Goal: Task Accomplishment & Management: Use online tool/utility

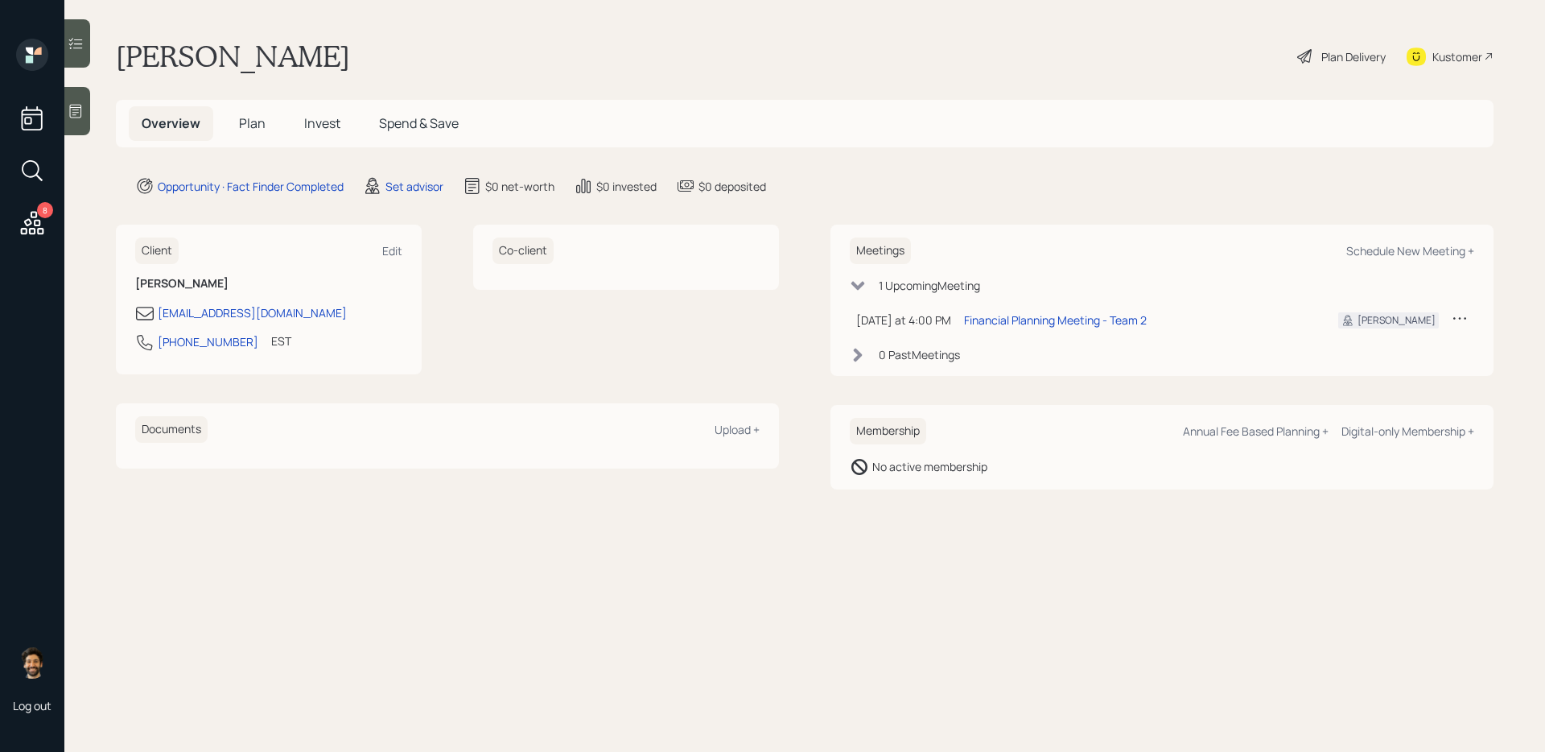
click at [29, 216] on icon at bounding box center [32, 222] width 29 height 29
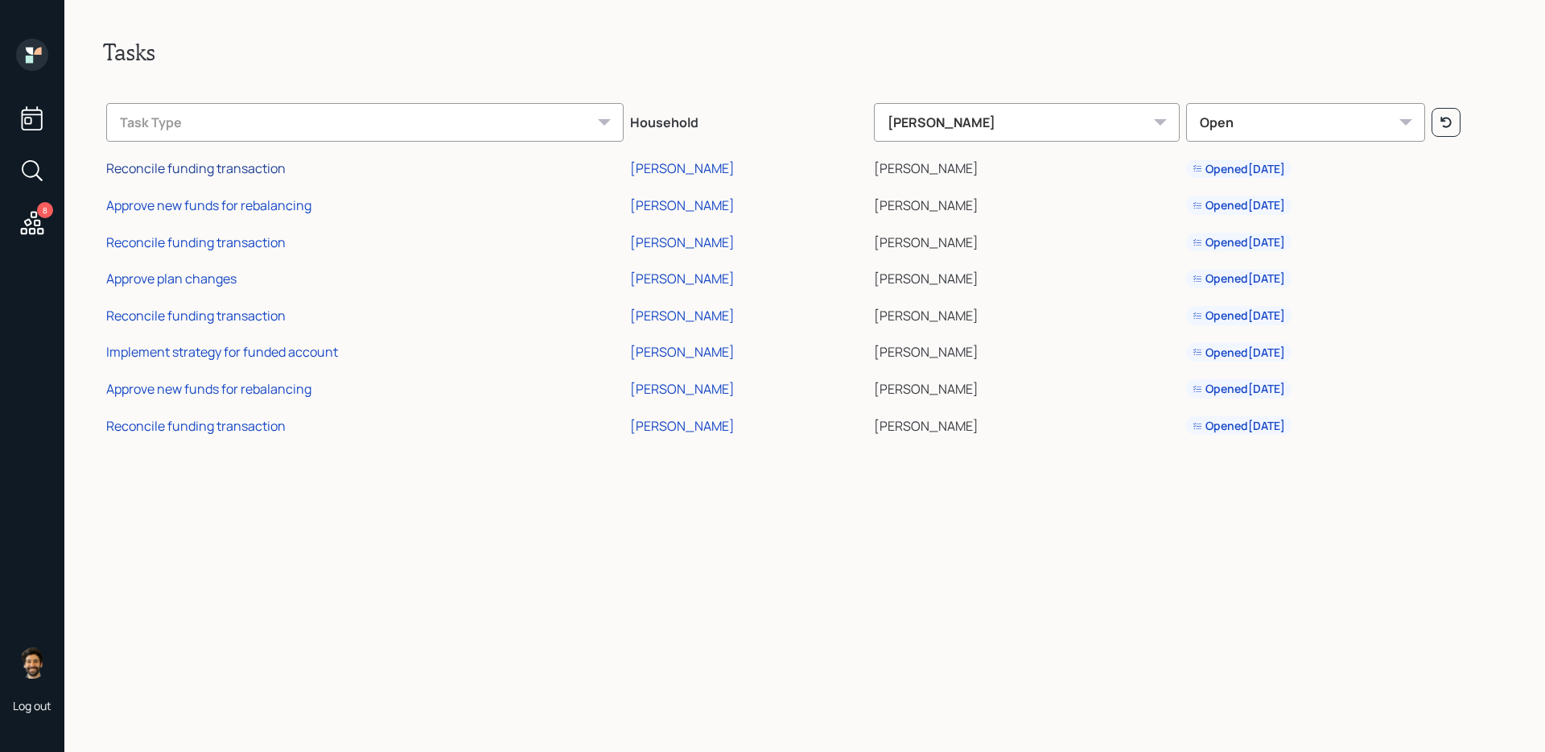
click at [267, 171] on div "Reconcile funding transaction" at bounding box center [195, 168] width 179 height 18
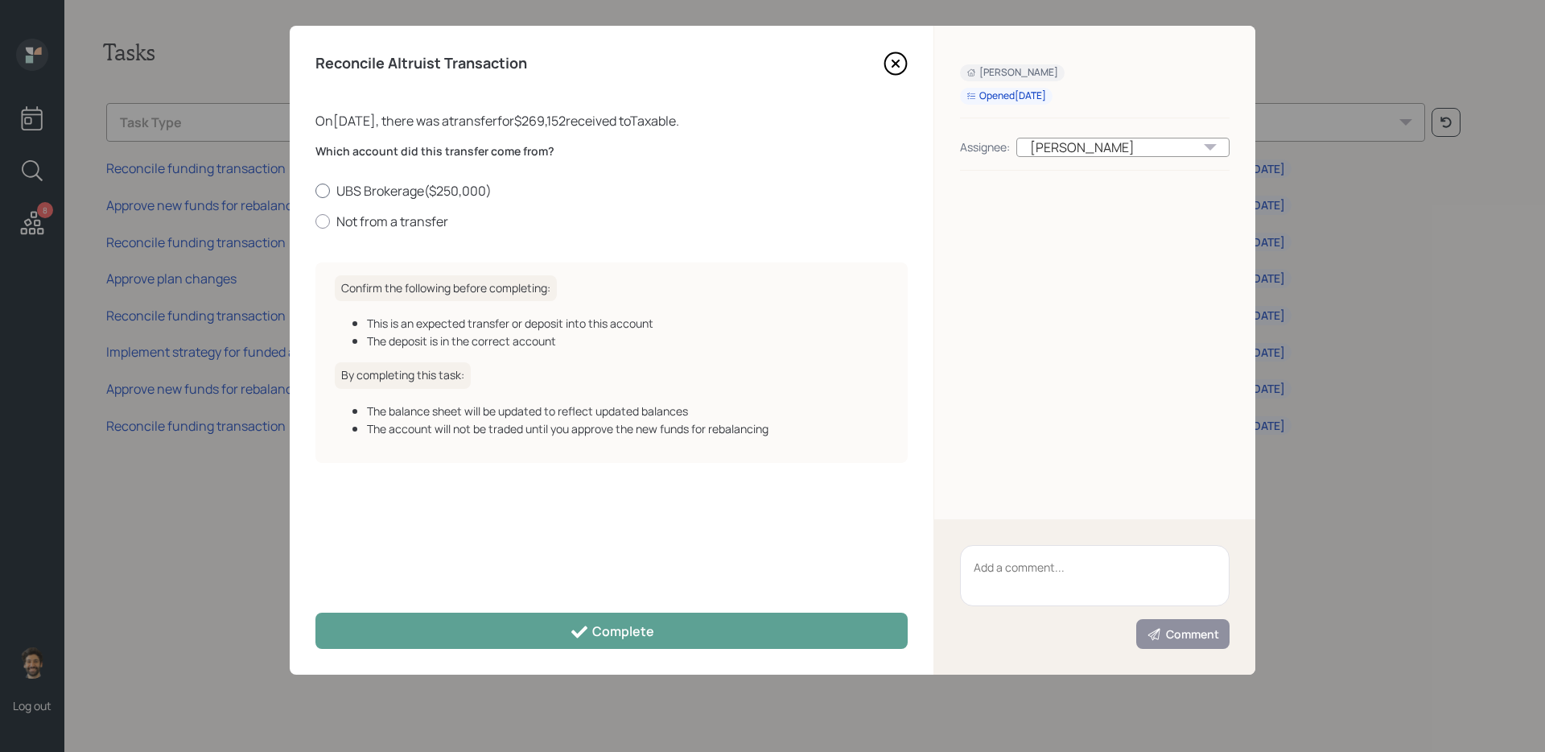
click at [347, 184] on label "UBS Brokerage ( $250,000 )" at bounding box center [611, 191] width 592 height 18
click at [315, 190] on input "UBS Brokerage ( $250,000 )" at bounding box center [315, 190] width 1 height 1
radio input "true"
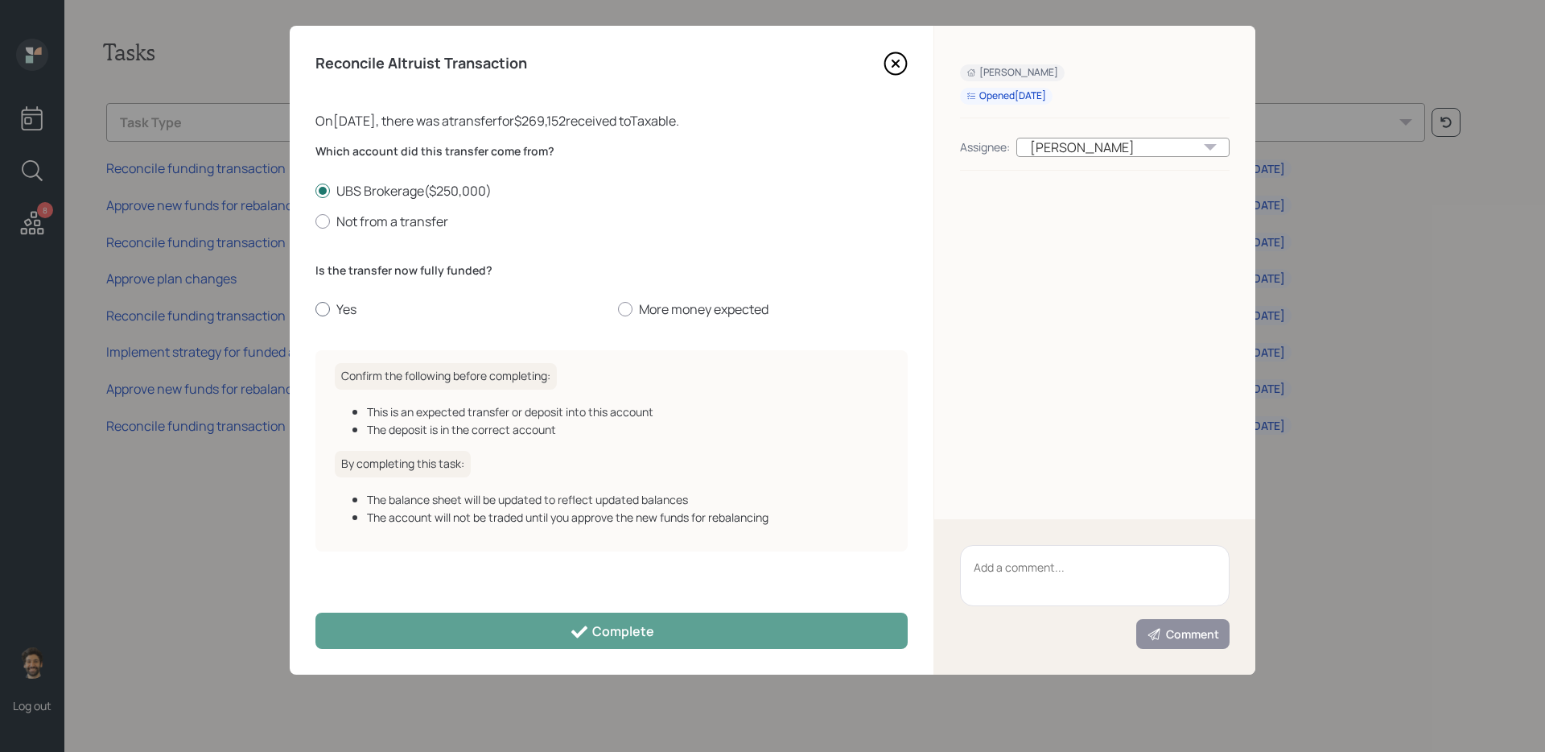
click at [325, 309] on div at bounding box center [322, 309] width 14 height 14
click at [315, 309] on input "Yes" at bounding box center [315, 309] width 1 height 1
radio input "true"
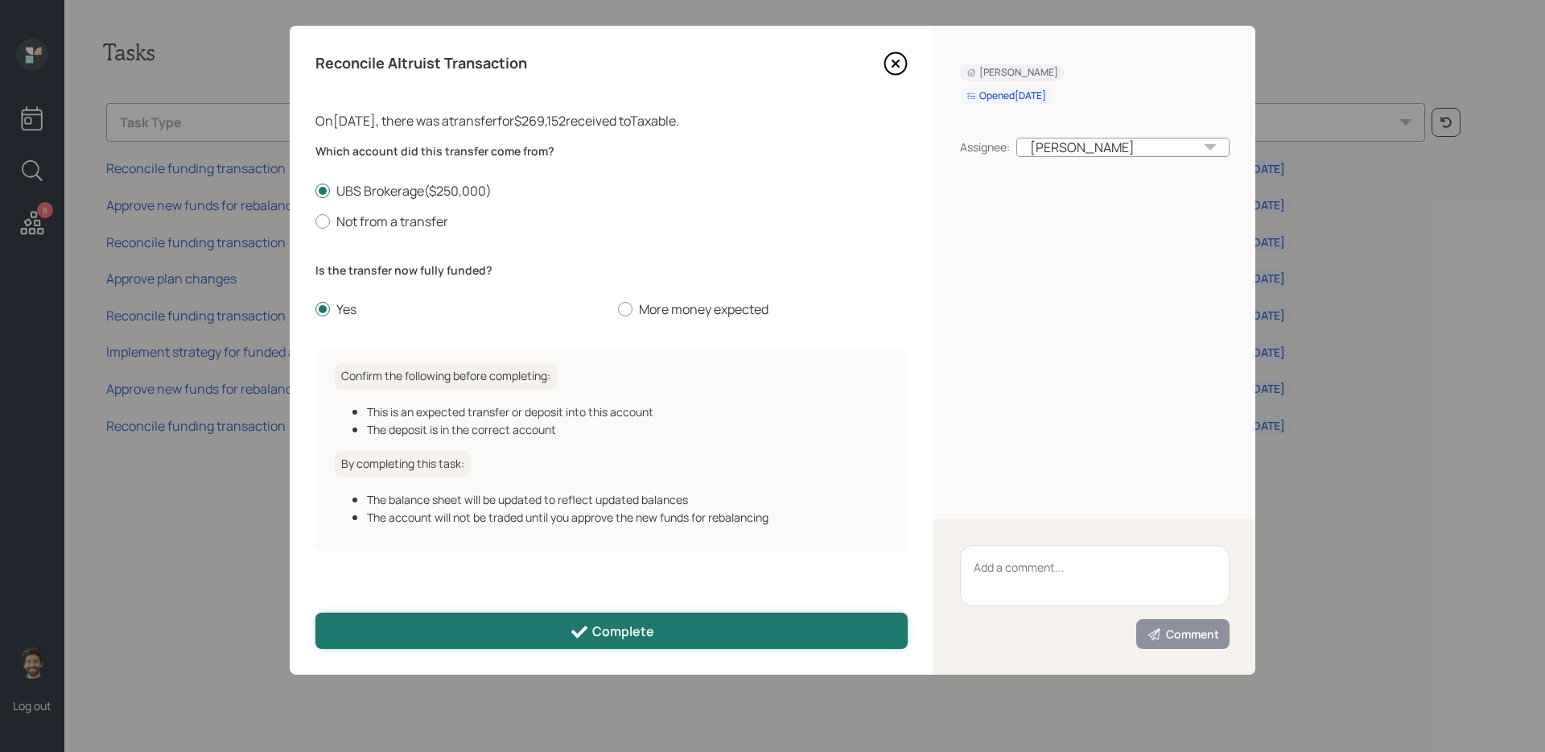
click at [483, 636] on button "Complete" at bounding box center [611, 630] width 592 height 36
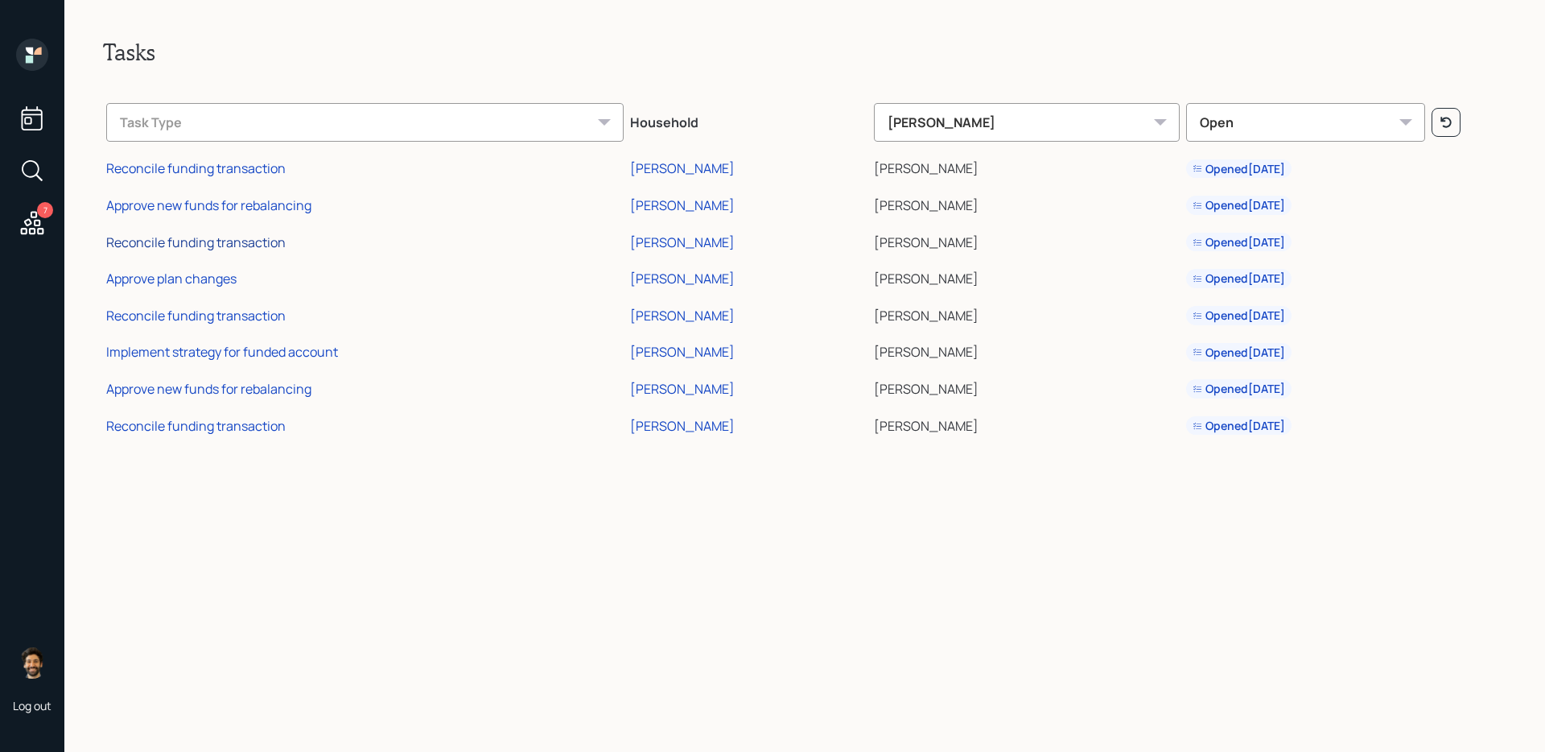
click at [176, 243] on div "Reconcile funding transaction" at bounding box center [195, 242] width 179 height 18
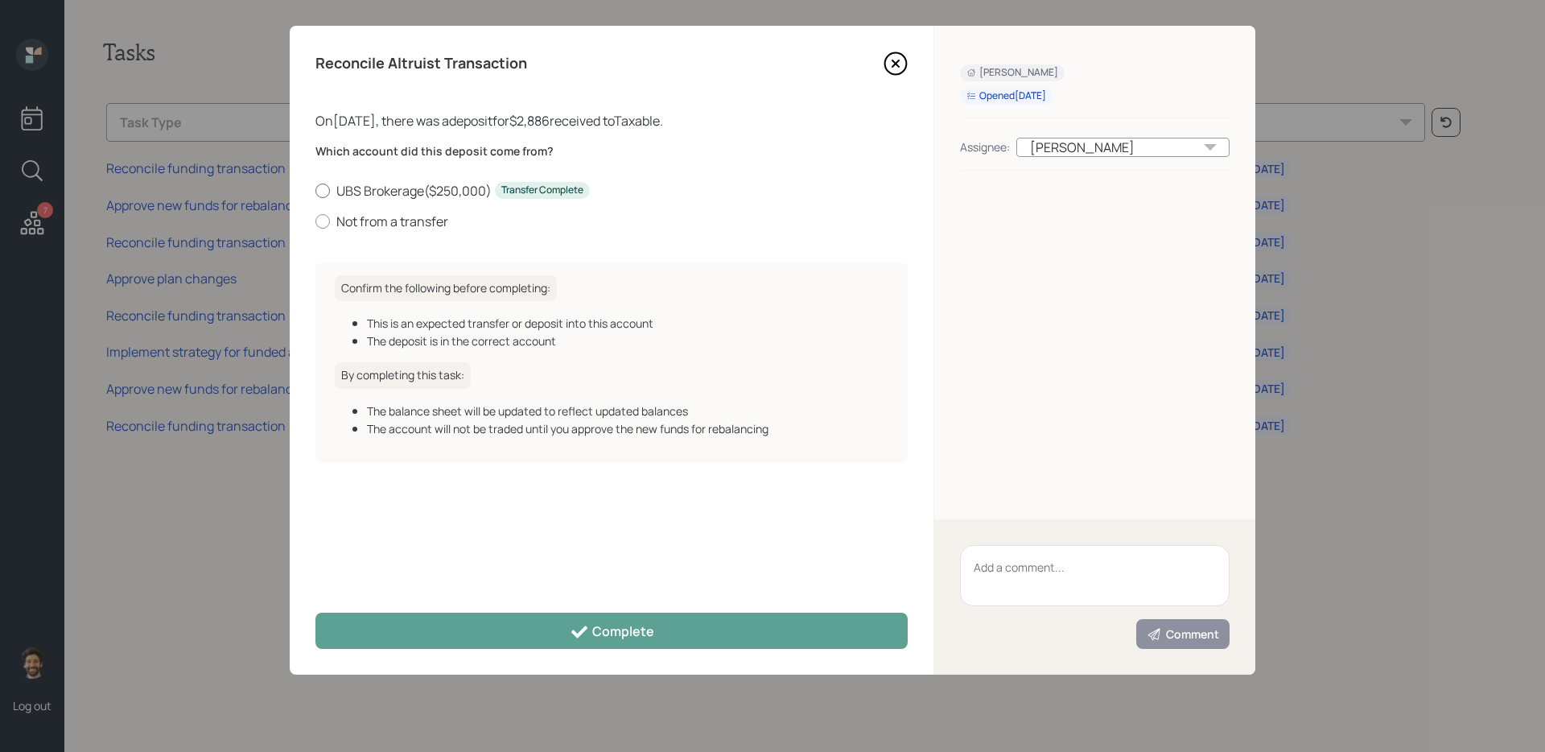
click at [346, 190] on label "UBS Brokerage ( $250,000 ) Transfer Complete" at bounding box center [611, 191] width 592 height 18
click at [315, 190] on input "UBS Brokerage ( $250,000 ) Transfer Complete" at bounding box center [315, 190] width 1 height 1
radio input "true"
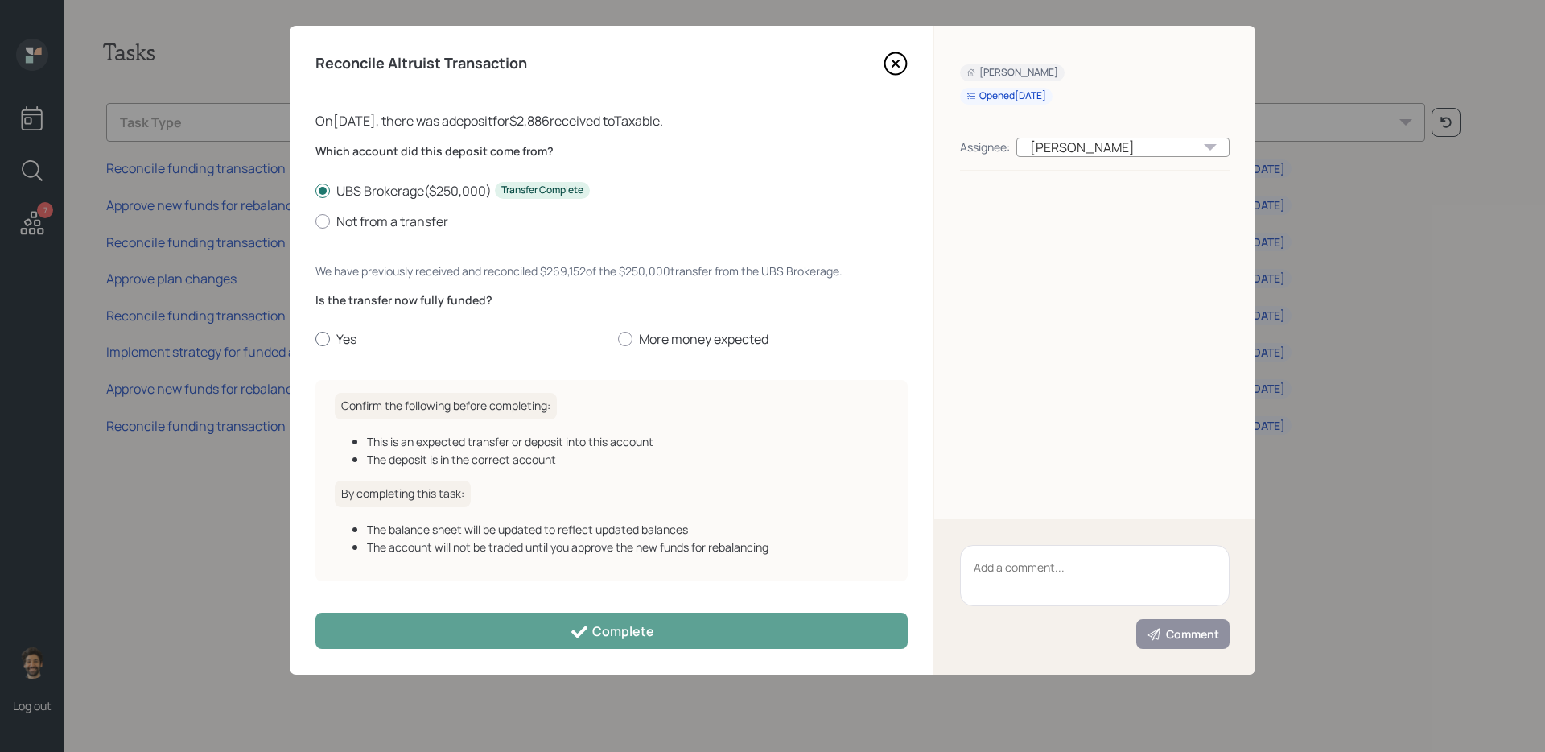
click at [344, 332] on label "Yes" at bounding box center [460, 339] width 290 height 18
click at [315, 339] on input "Yes" at bounding box center [315, 339] width 1 height 1
radio input "true"
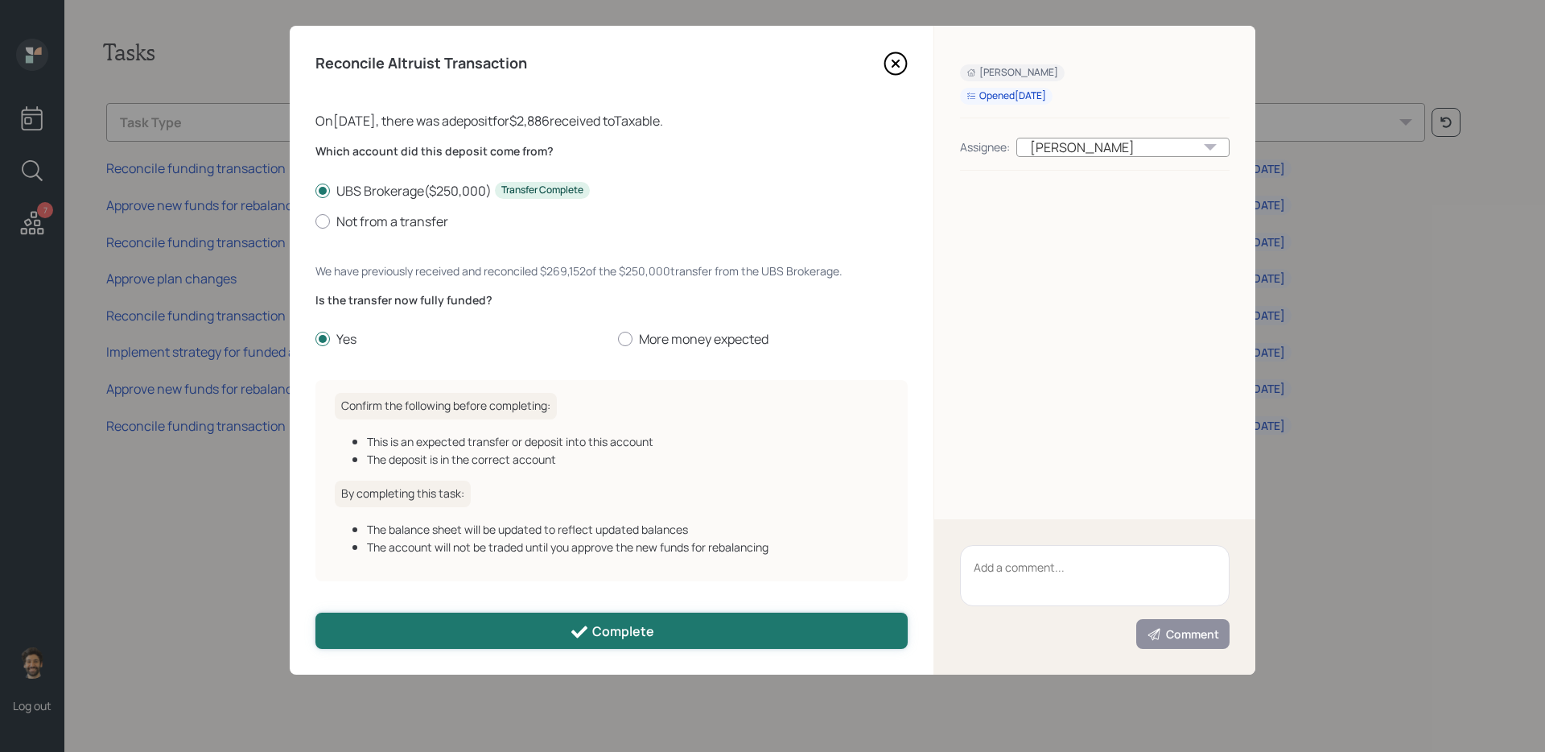
click at [493, 633] on button "Complete" at bounding box center [611, 630] width 592 height 36
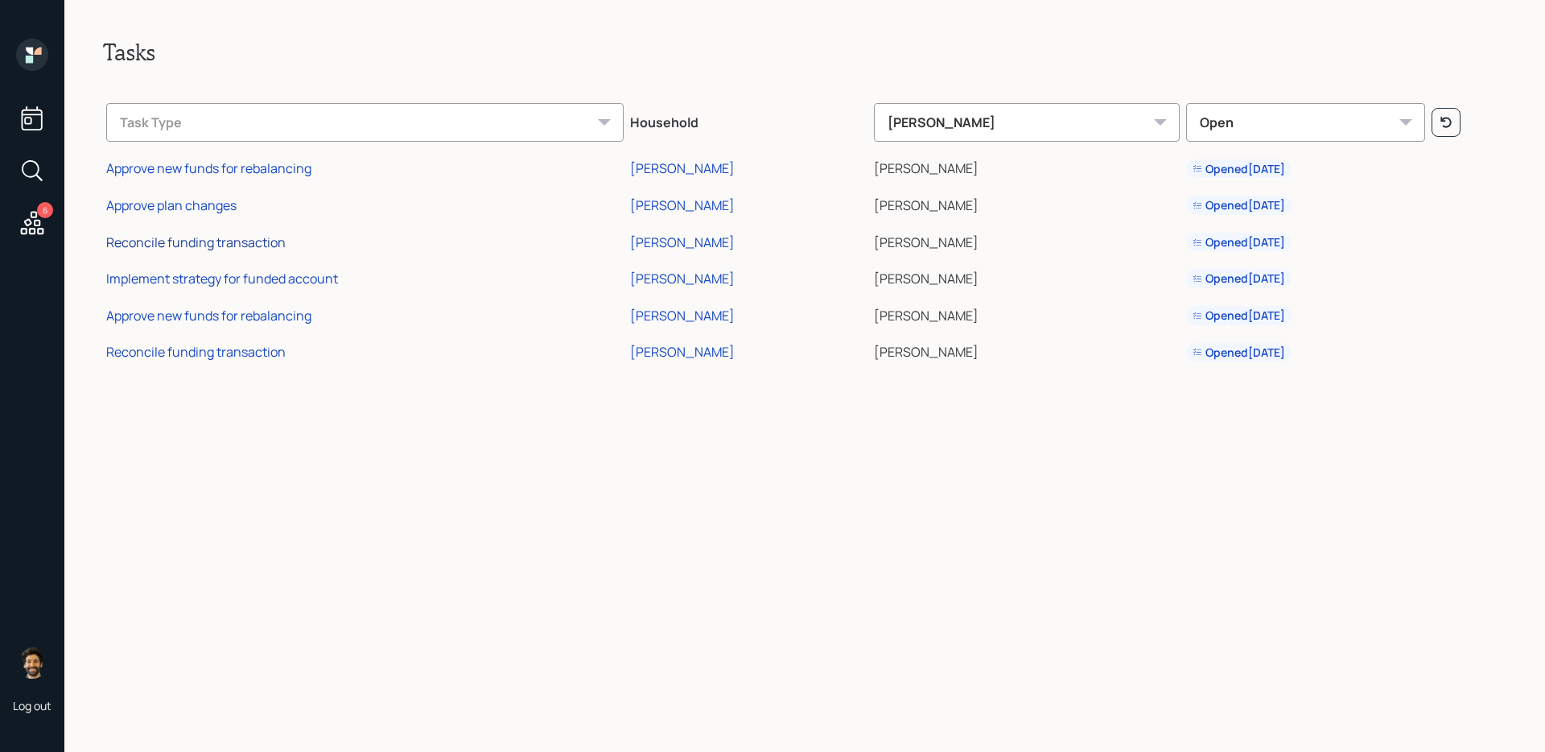
click at [242, 244] on div "Reconcile funding transaction" at bounding box center [195, 242] width 179 height 18
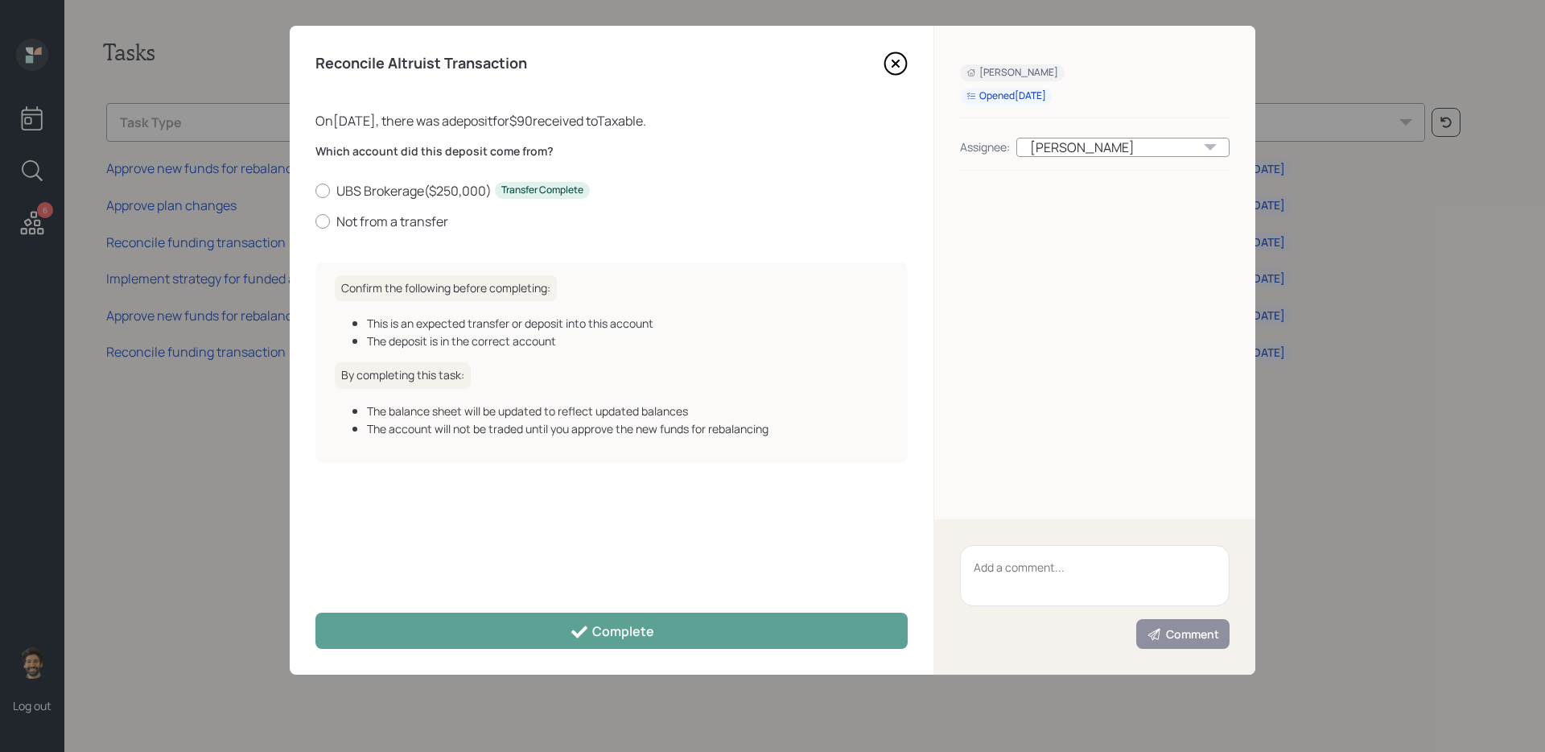
click at [378, 180] on div "Which account did this deposit come from? UBS Brokerage ( $250,000 ) Transfer C…" at bounding box center [611, 186] width 592 height 87
click at [373, 187] on label "UBS Brokerage ( $250,000 ) Transfer Complete" at bounding box center [611, 191] width 592 height 18
click at [315, 190] on input "UBS Brokerage ( $250,000 ) Transfer Complete" at bounding box center [315, 190] width 1 height 1
radio input "true"
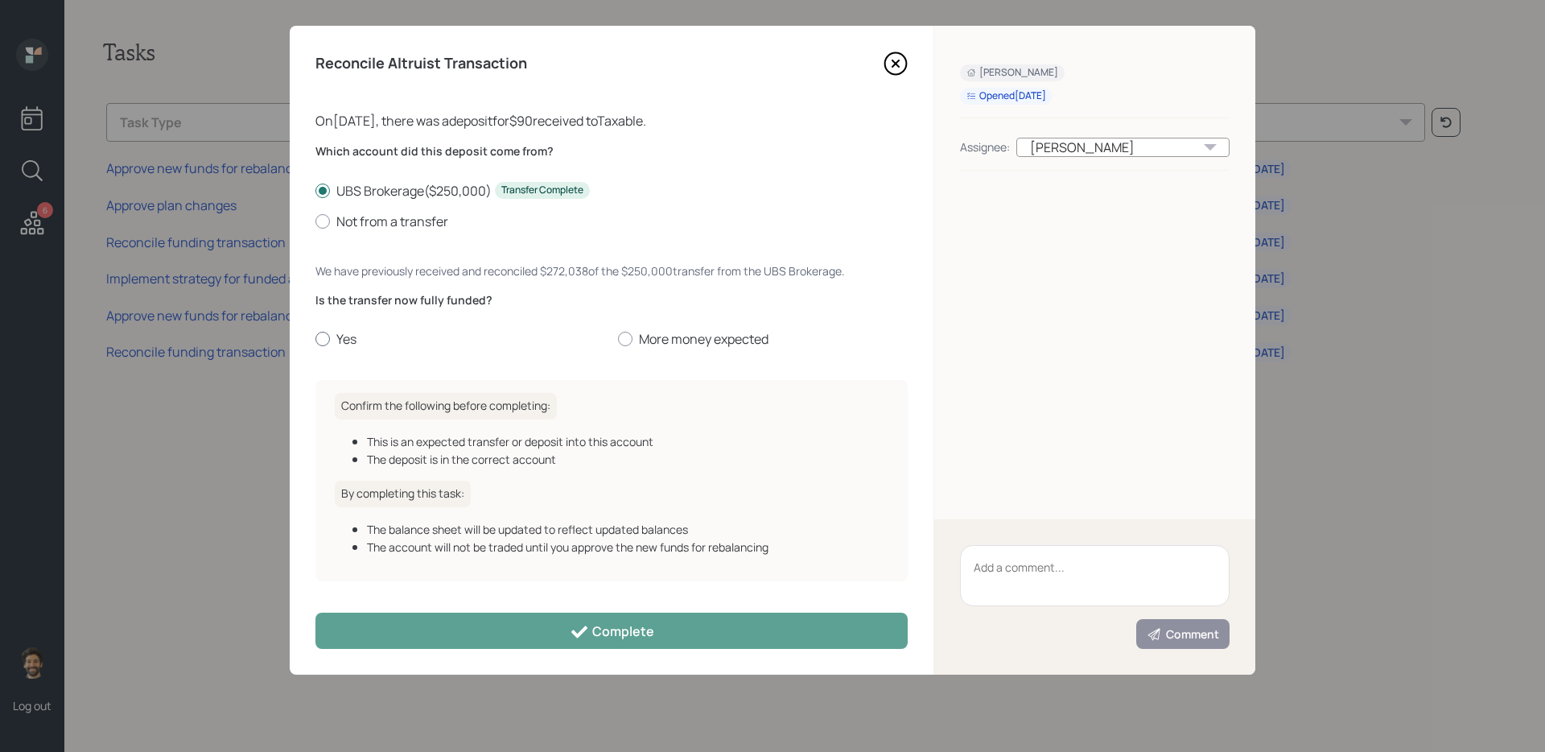
click at [322, 330] on label "Yes" at bounding box center [460, 339] width 290 height 18
click at [315, 339] on input "Yes" at bounding box center [315, 339] width 1 height 1
radio input "true"
click at [403, 649] on div "Reconcile Altruist Transaction On 10/01/2025 , there was a deposit for $90 rece…" at bounding box center [612, 350] width 644 height 649
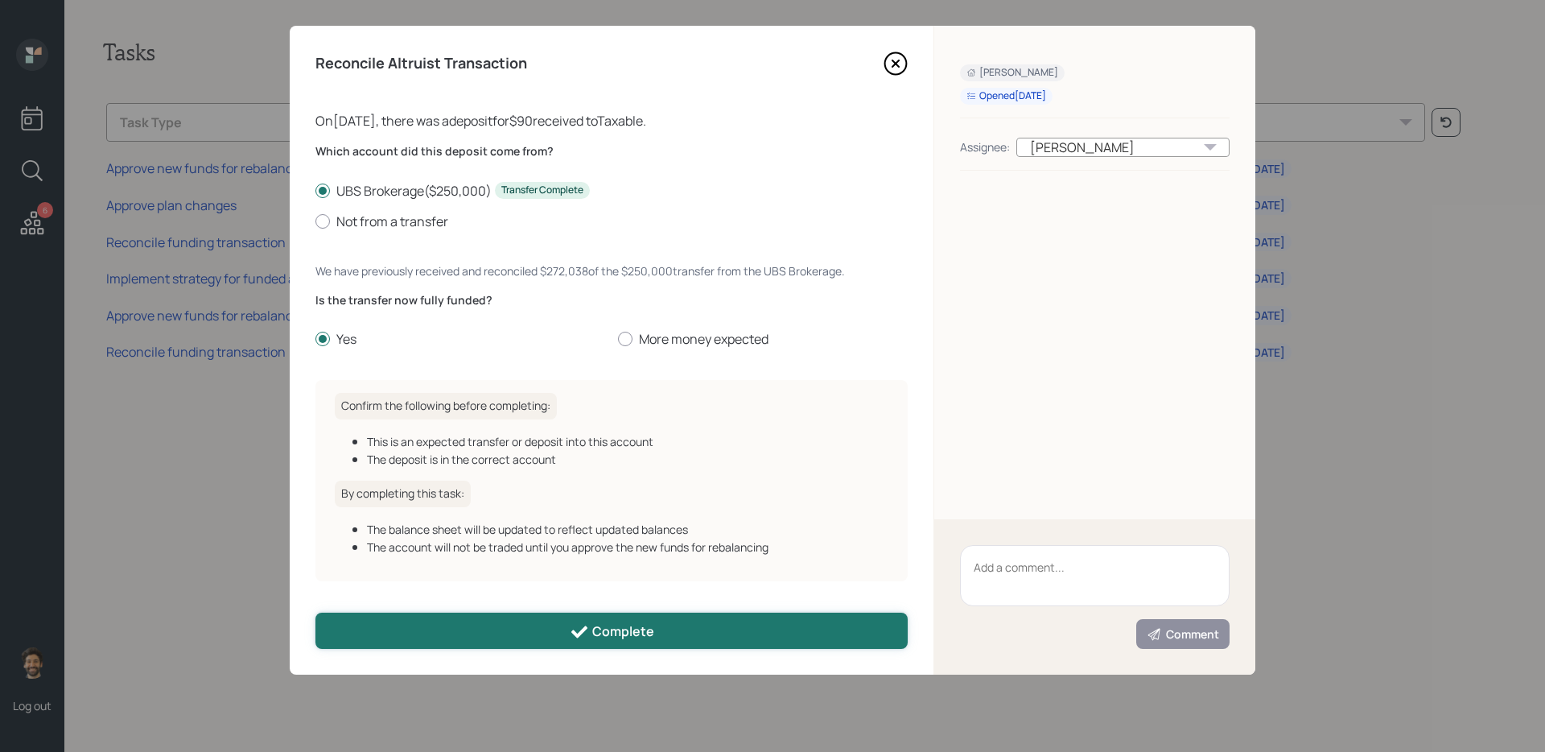
click at [396, 633] on button "Complete" at bounding box center [611, 630] width 592 height 36
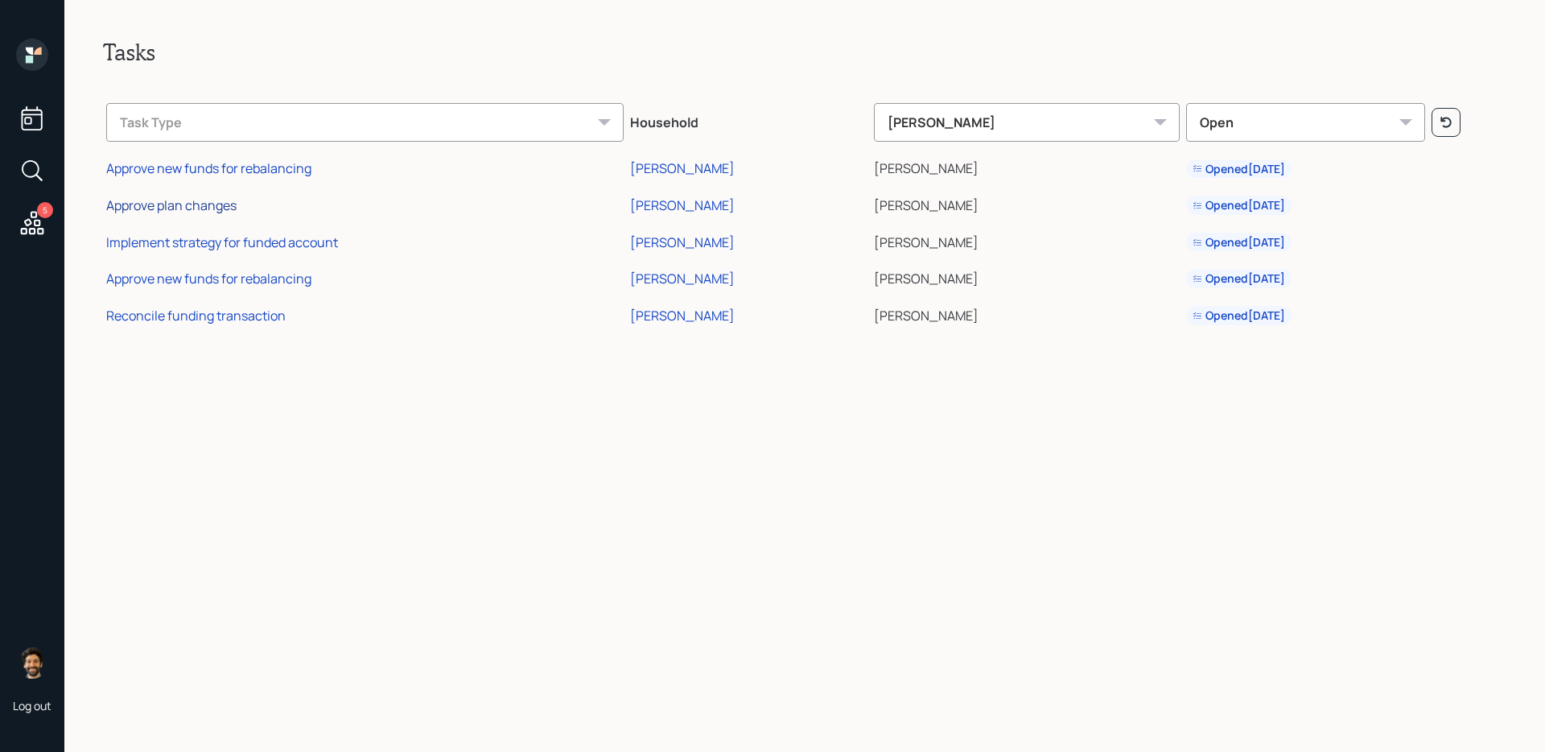
click at [192, 208] on div "Approve plan changes" at bounding box center [171, 205] width 130 height 18
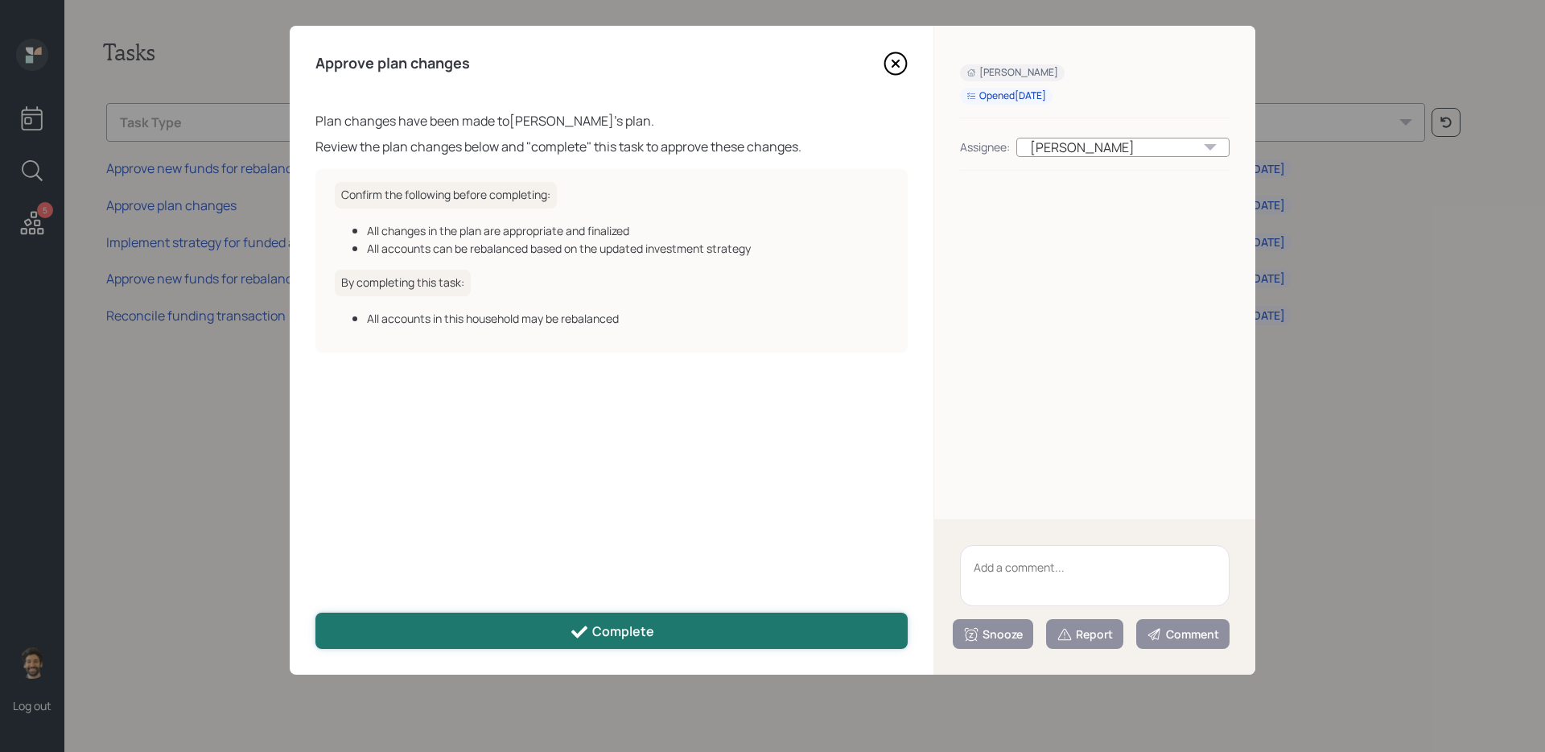
click at [515, 626] on button "Complete" at bounding box center [611, 630] width 592 height 36
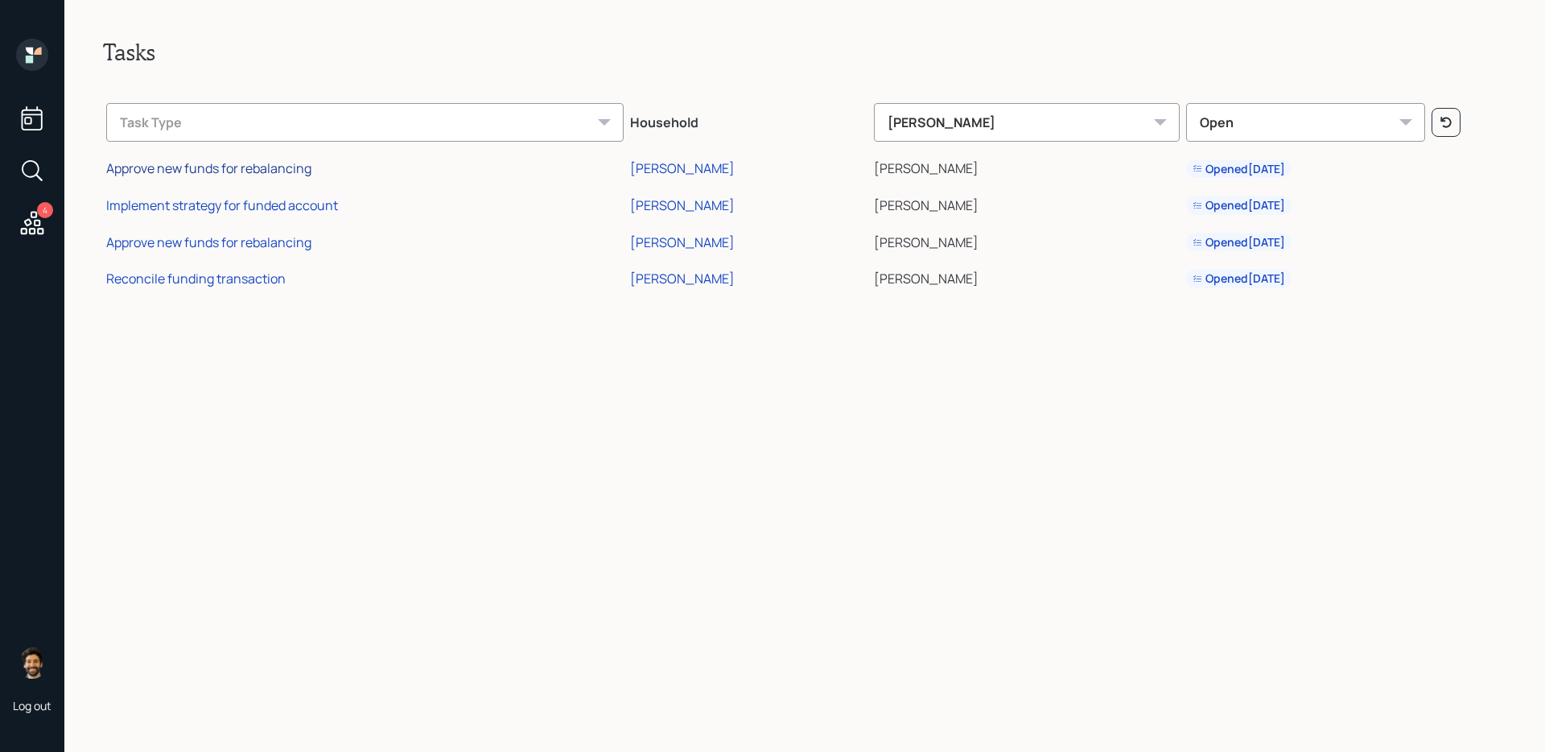
click at [200, 166] on div "Approve new funds for rebalancing" at bounding box center [208, 168] width 205 height 18
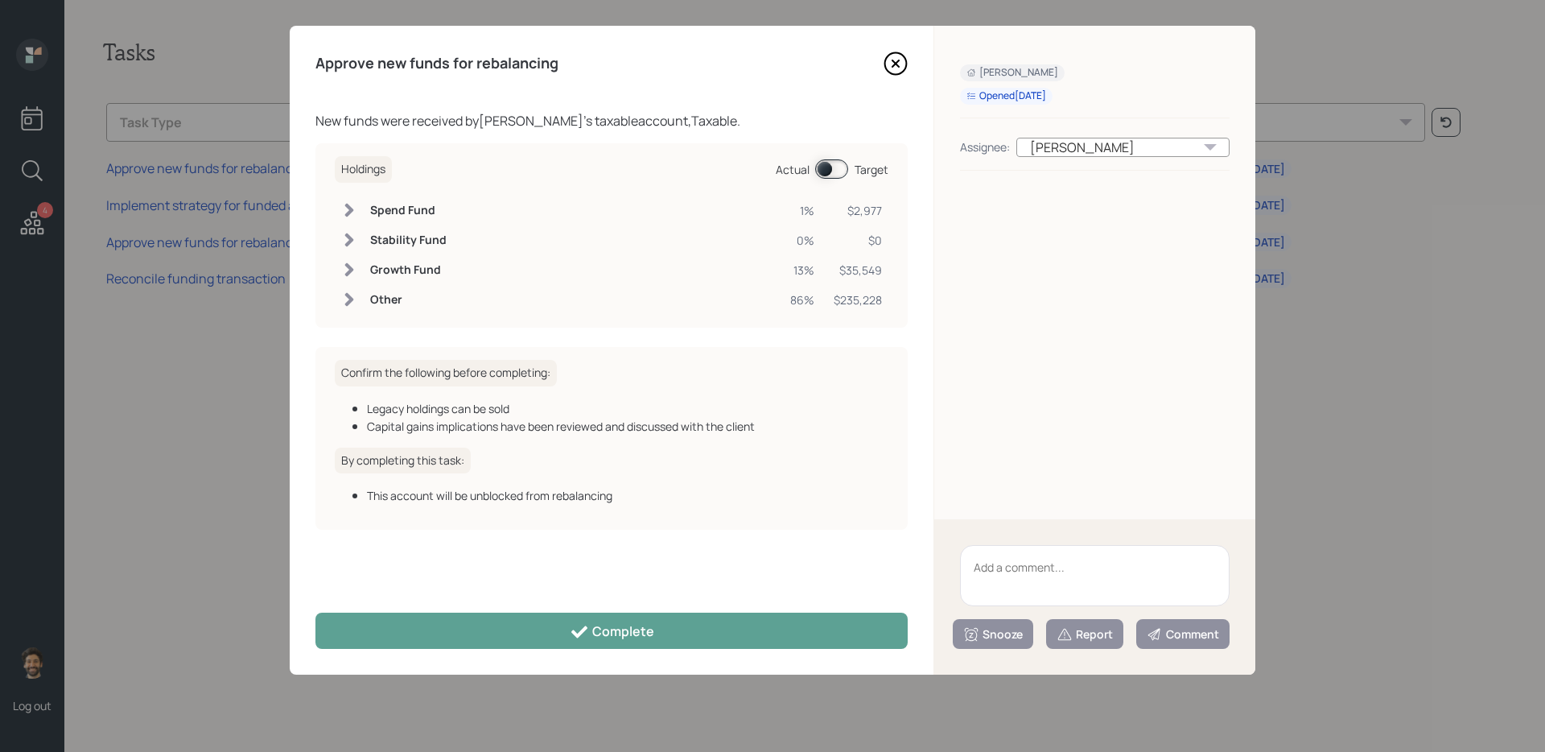
click at [1007, 559] on textarea at bounding box center [1095, 575] width 270 height 61
click at [996, 634] on div "Snooze" at bounding box center [993, 634] width 60 height 16
click at [1107, 554] on textarea "Will rebalance later" at bounding box center [1095, 575] width 270 height 61
click at [1086, 568] on textarea "Will rebalance later" at bounding box center [1095, 575] width 270 height 61
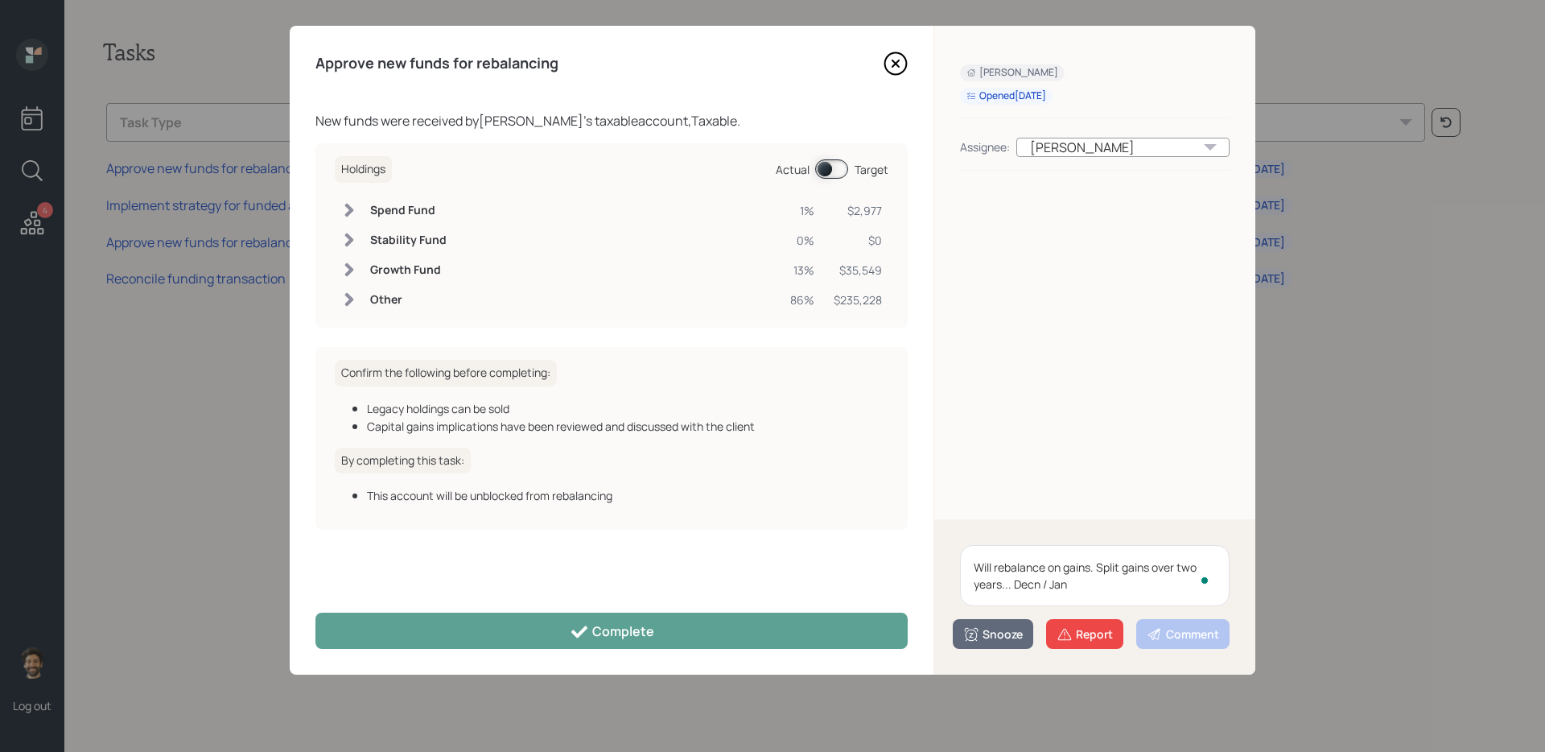
click at [1039, 585] on textarea "Will rebalance on gains. Split gains over two years... Decn / Jan" at bounding box center [1095, 575] width 270 height 61
type textarea "Will rebalance on gains. Split gains over two years... Dec / Jan"
click at [982, 640] on div "Snooze" at bounding box center [993, 634] width 60 height 16
click at [979, 604] on button "2 weeks" at bounding box center [993, 598] width 79 height 31
